Goal: Transaction & Acquisition: Subscribe to service/newsletter

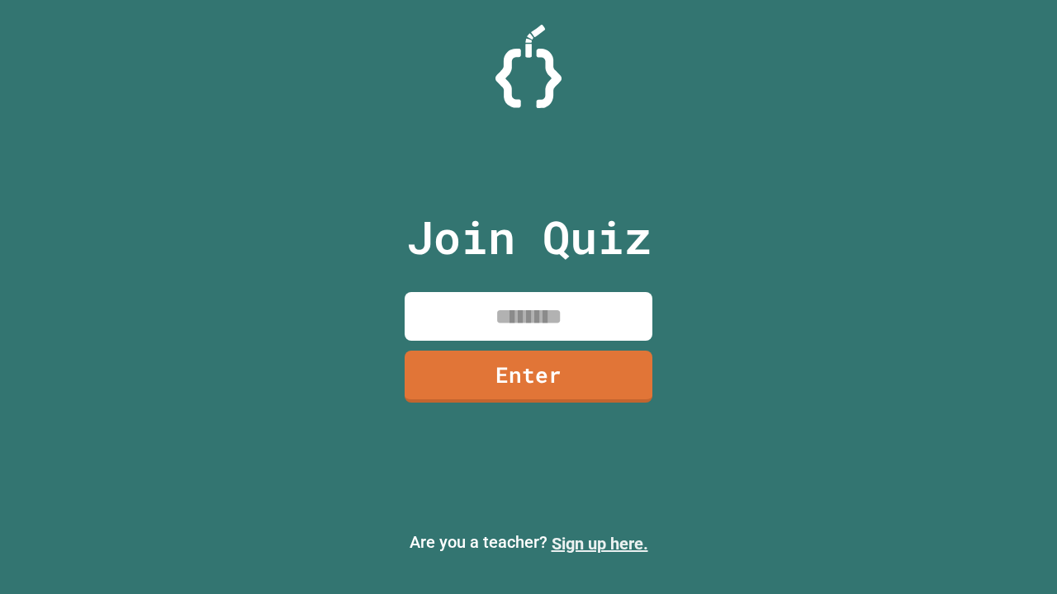
click at [599, 544] on link "Sign up here." at bounding box center [599, 544] width 97 height 20
